Goal: Find specific page/section: Find specific page/section

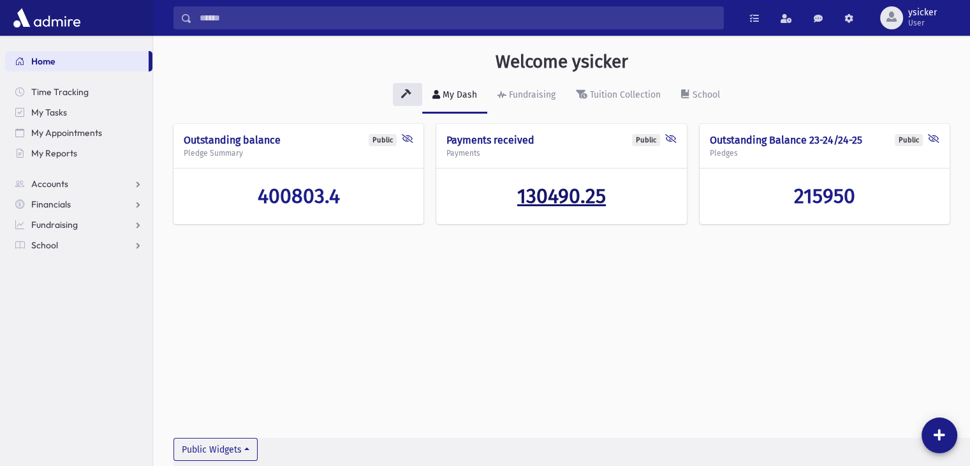
click at [534, 200] on span "130490.25" at bounding box center [561, 196] width 89 height 24
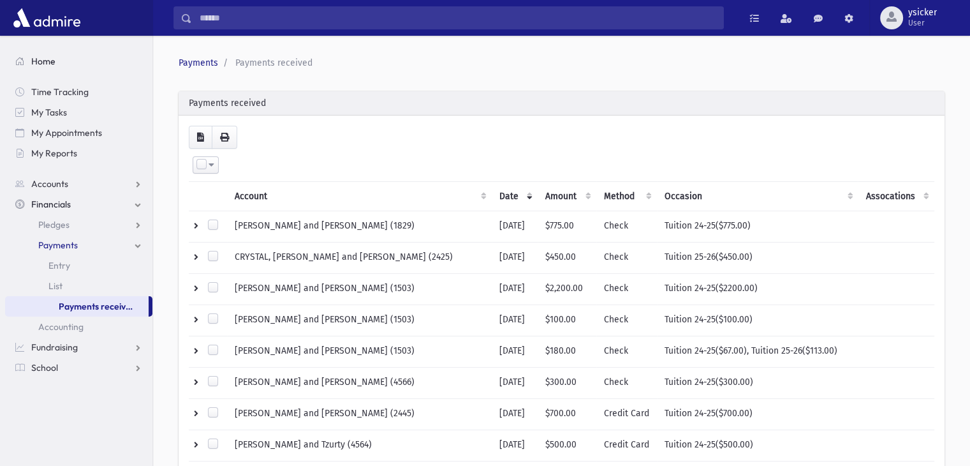
click at [44, 63] on span "Home" at bounding box center [43, 61] width 24 height 11
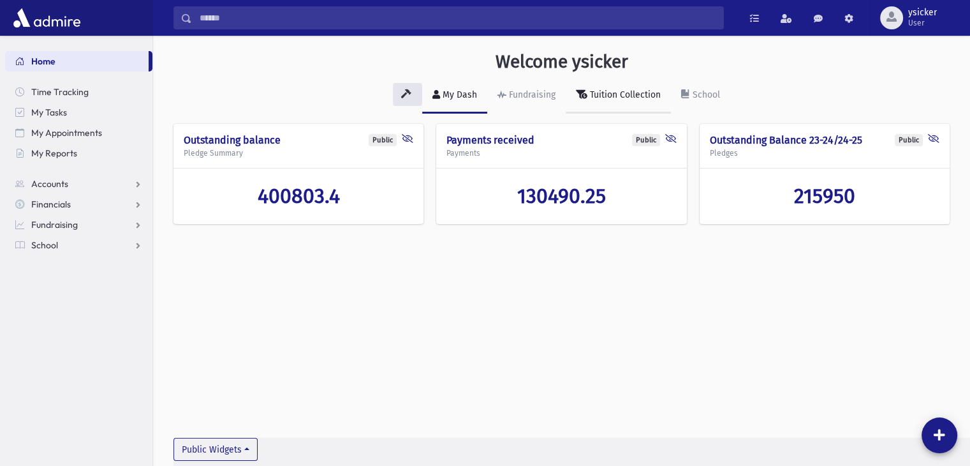
click at [644, 94] on div "Tuition Collection" at bounding box center [624, 94] width 73 height 11
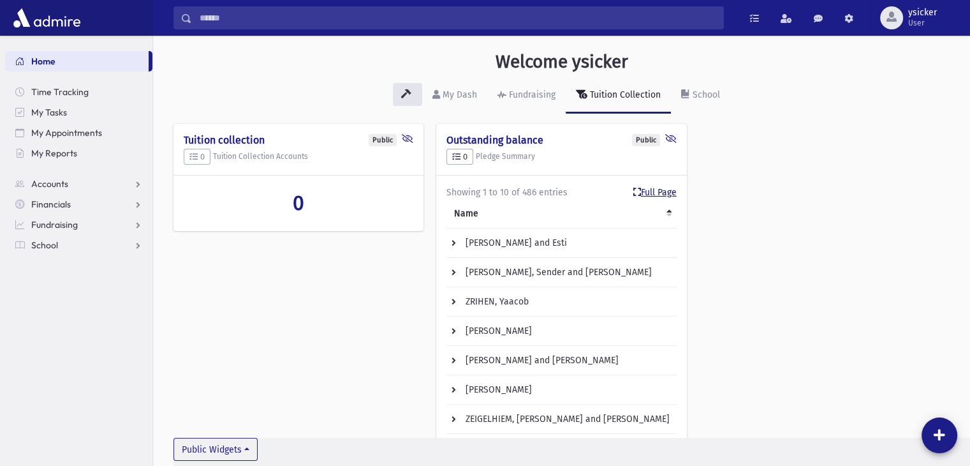
click at [642, 192] on link "Full Page" at bounding box center [655, 192] width 43 height 13
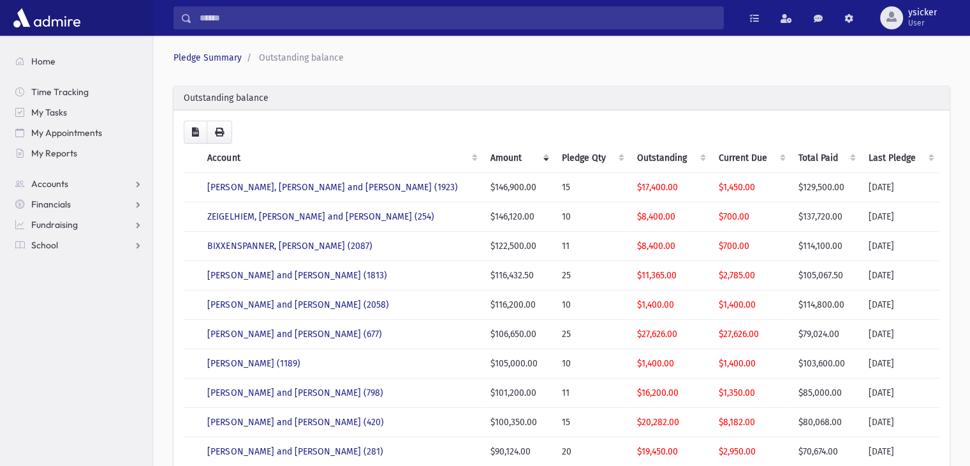
click at [451, 155] on th "Account" at bounding box center [341, 158] width 283 height 29
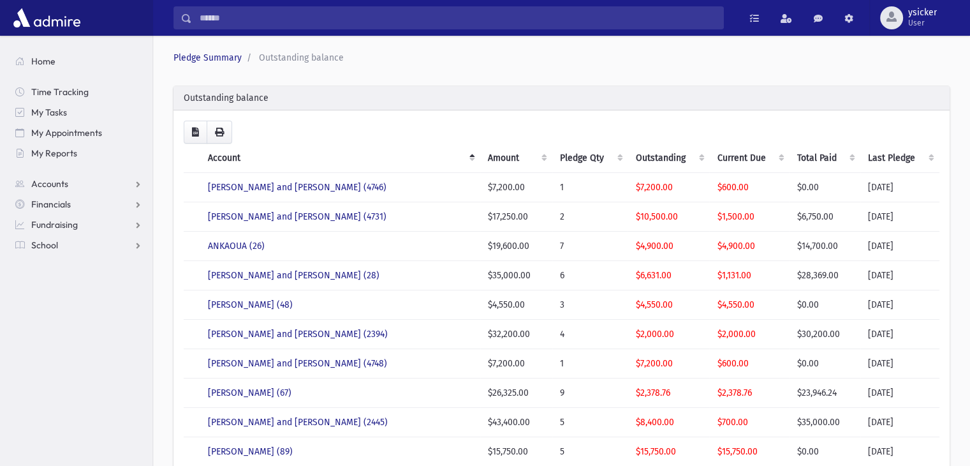
click at [451, 155] on th "Account" at bounding box center [340, 158] width 280 height 29
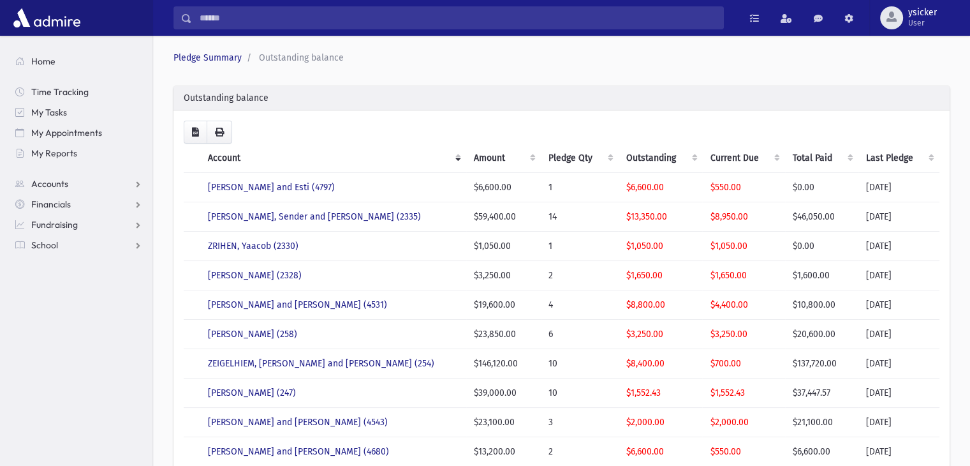
click at [451, 155] on th "Account" at bounding box center [333, 158] width 266 height 29
